Goal: Find specific page/section: Find specific page/section

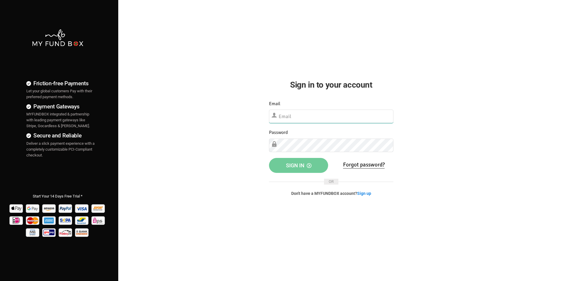
type input "[EMAIL_ADDRESS][DOMAIN_NAME]"
click at [308, 166] on span "Sign in" at bounding box center [298, 165] width 25 height 6
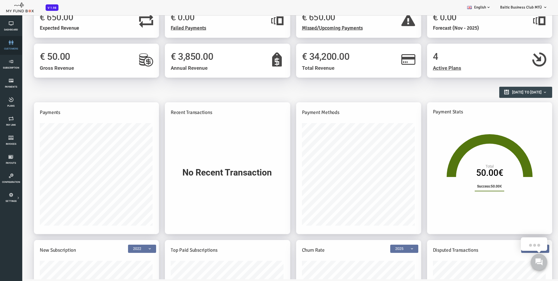
click at [17, 44] on icon at bounding box center [11, 42] width 18 height 5
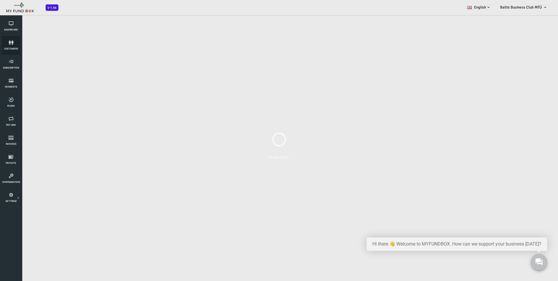
select select "100"
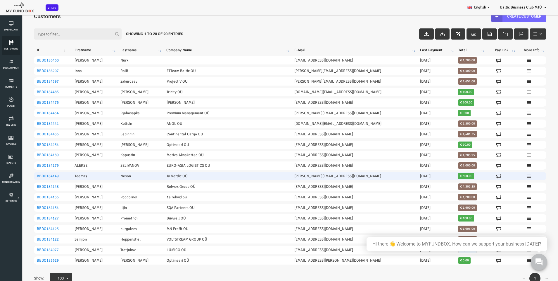
scroll to position [16, 0]
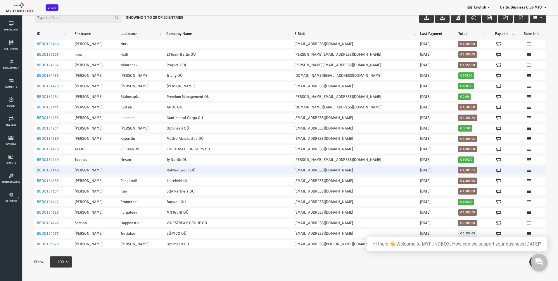
click at [209, 168] on td "Rolwex Group OÜ" at bounding box center [205, 170] width 128 height 8
click at [26, 171] on link "BBDO184148" at bounding box center [26, 170] width 22 height 5
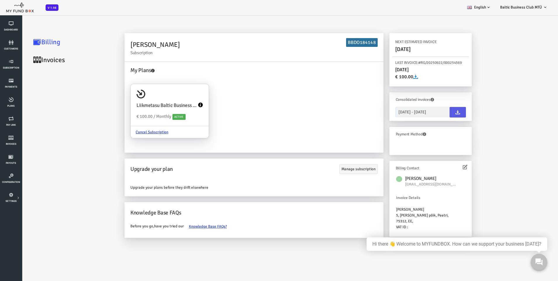
scroll to position [0, 0]
click at [28, 59] on link "Invoices" at bounding box center [50, 60] width 88 height 18
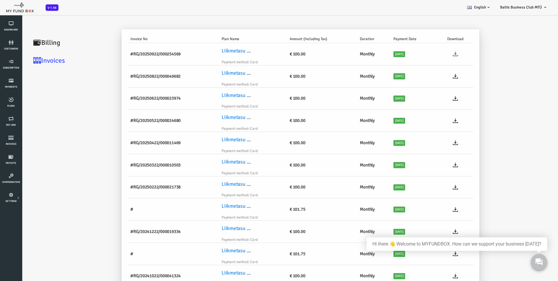
click at [432, 53] on icon at bounding box center [433, 53] width 5 height 5
